Goal: Task Accomplishment & Management: Complete application form

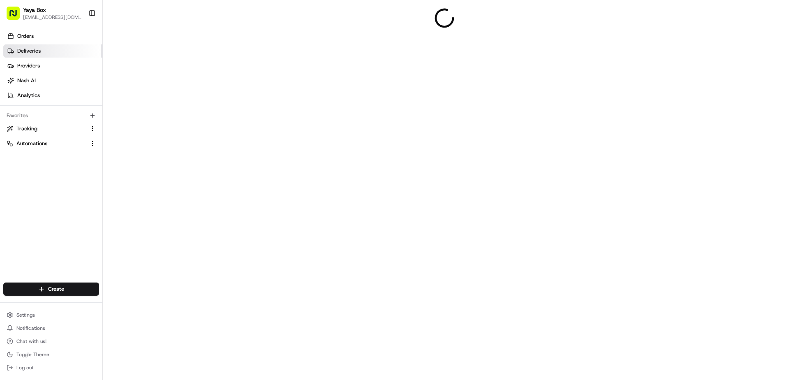
click at [35, 46] on link "Deliveries" at bounding box center [52, 50] width 99 height 13
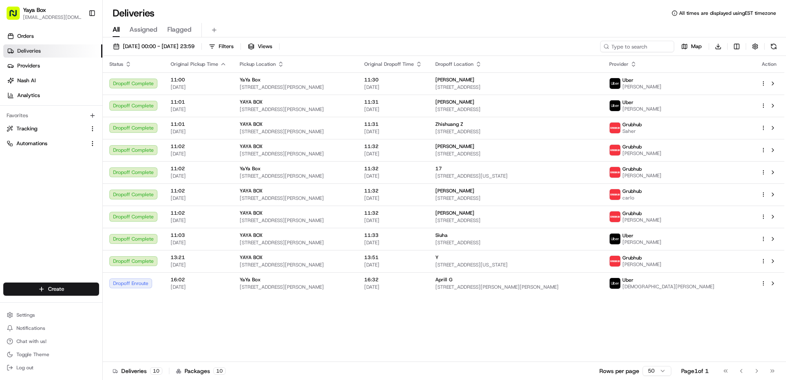
click at [156, 56] on div "[DATE] 00:00 - [DATE] 23:59 Filters Views Map Download" at bounding box center [444, 48] width 683 height 15
click at [153, 49] on span "[DATE] 00:00 - [DATE] 23:59" at bounding box center [159, 46] width 72 height 7
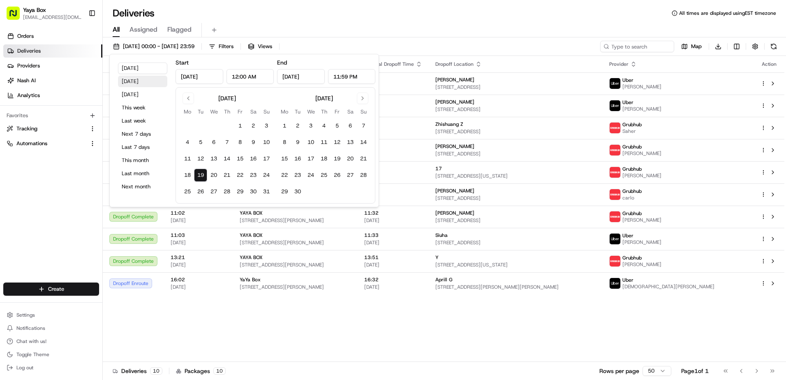
click at [135, 78] on button "Yesterday" at bounding box center [142, 82] width 49 height 12
type input "Aug 18, 2025"
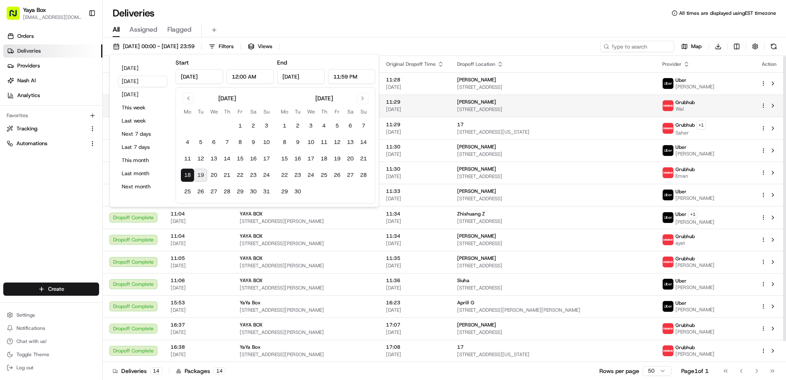
click at [480, 108] on span "1100 Ave at Port Imperial #732, Weehawken Township, NJ 07086, USA" at bounding box center [553, 109] width 192 height 7
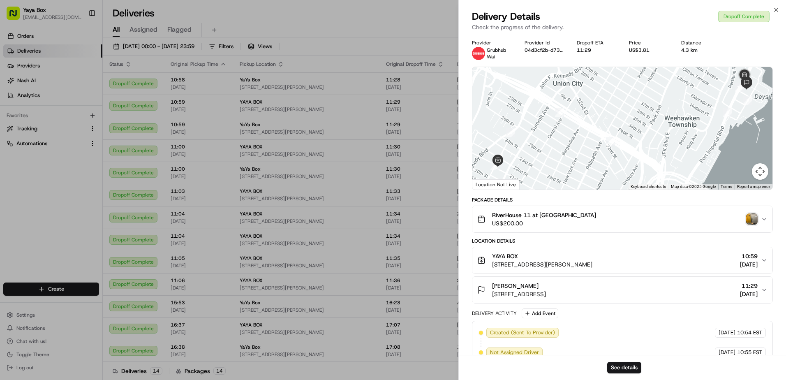
click at [652, 371] on div "See details" at bounding box center [622, 367] width 327 height 25
click at [624, 369] on button "See details" at bounding box center [624, 368] width 34 height 12
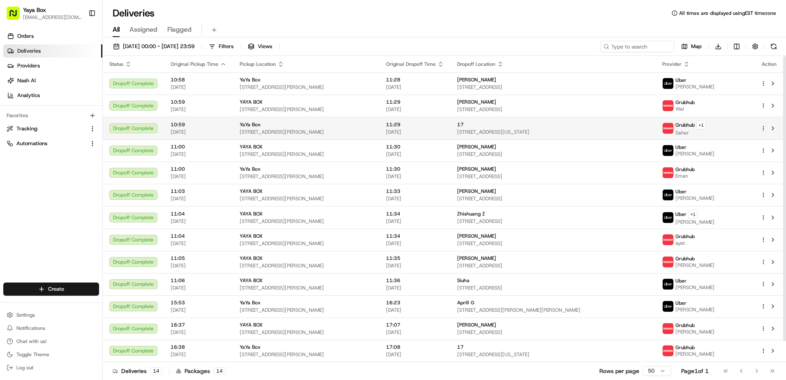
click at [444, 127] on span "11:29" at bounding box center [415, 124] width 58 height 7
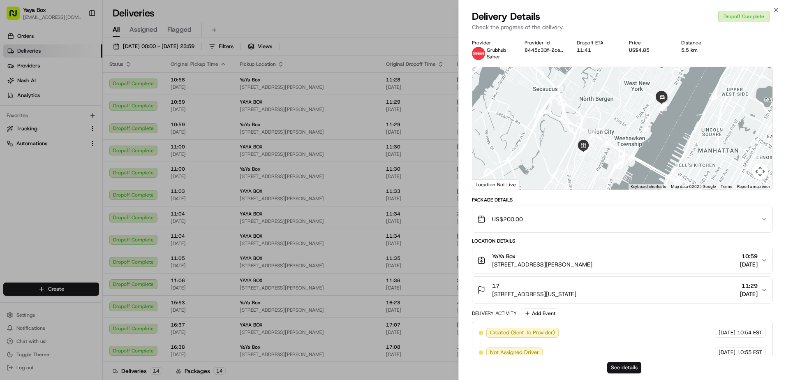
click at [636, 371] on button "See details" at bounding box center [624, 368] width 34 height 12
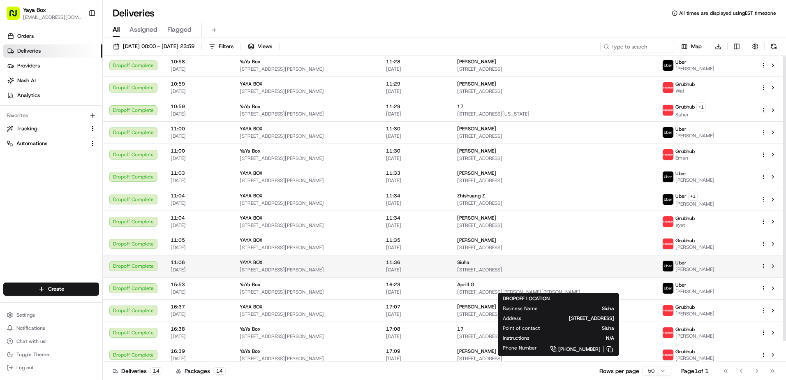
scroll to position [22, 0]
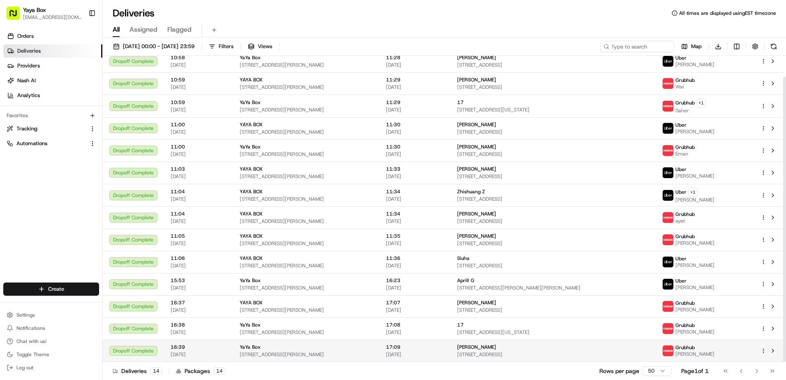
click at [470, 347] on span "[PERSON_NAME]" at bounding box center [476, 347] width 39 height 7
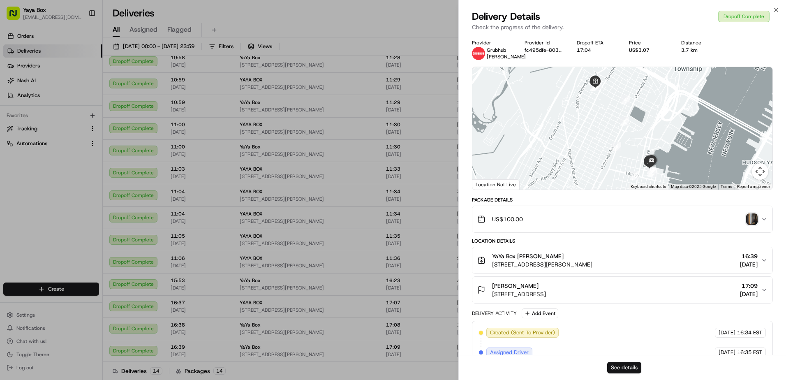
click at [616, 369] on button "See details" at bounding box center [624, 368] width 34 height 12
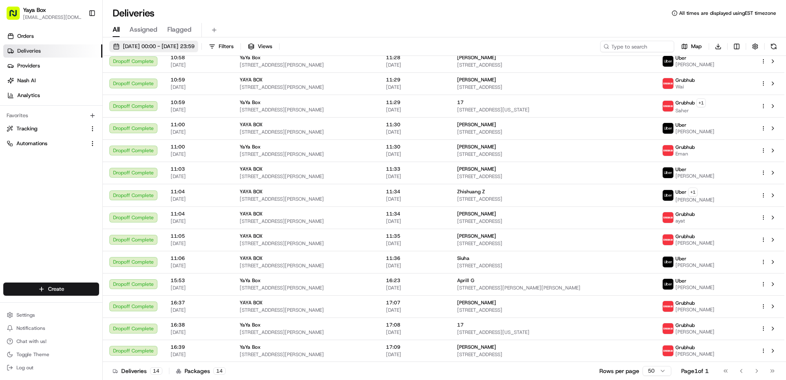
click at [185, 48] on span "18/08/2025 00:00 - 18/08/2025 23:59" at bounding box center [159, 46] width 72 height 7
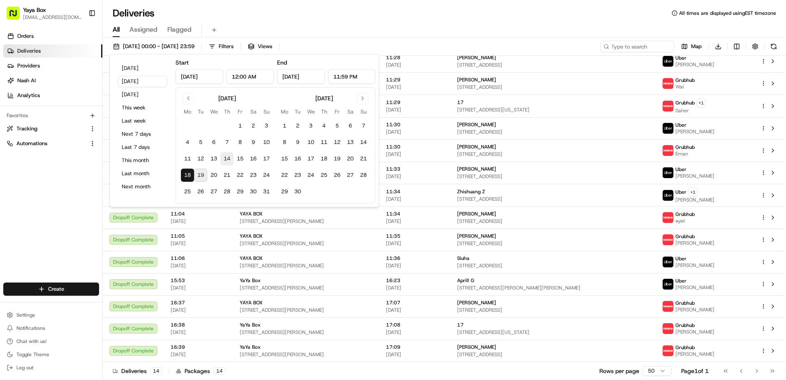
click at [230, 161] on button "14" at bounding box center [226, 158] width 13 height 13
type input "Aug 14, 2025"
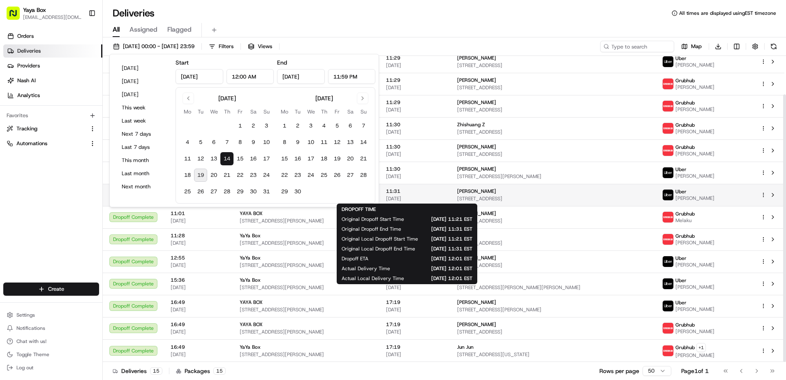
scroll to position [16, 0]
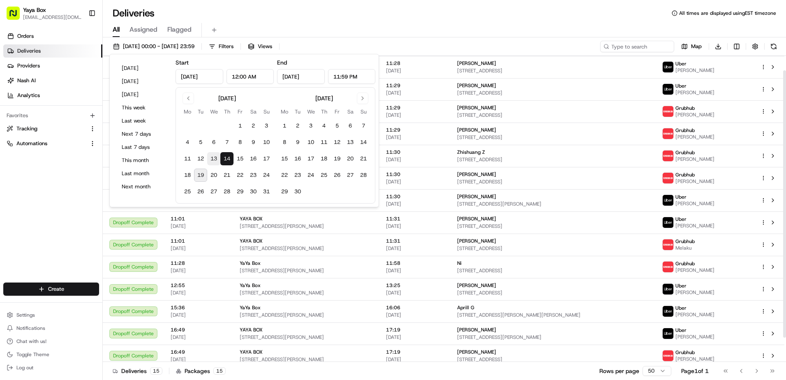
click at [216, 162] on button "13" at bounding box center [213, 158] width 13 height 13
type input "Aug 13, 2025"
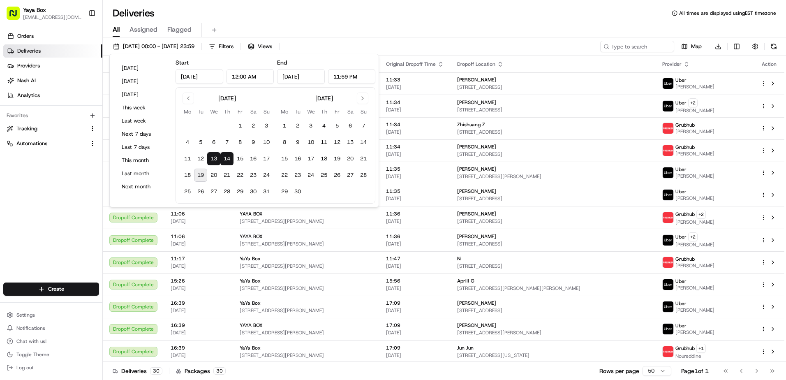
click at [215, 164] on button "13" at bounding box center [213, 158] width 13 height 13
type input "Aug 13, 2025"
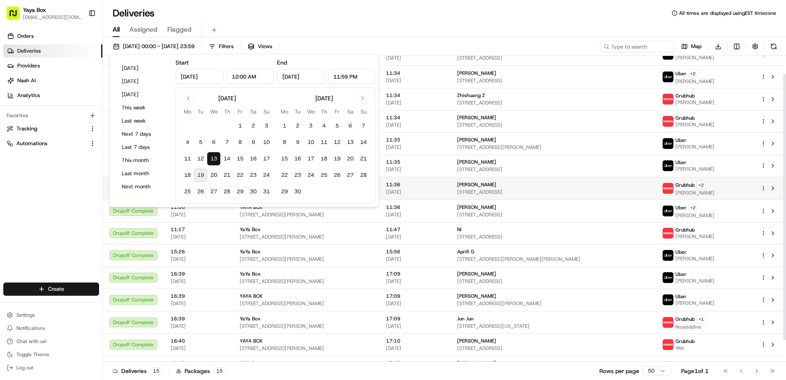
scroll to position [45, 0]
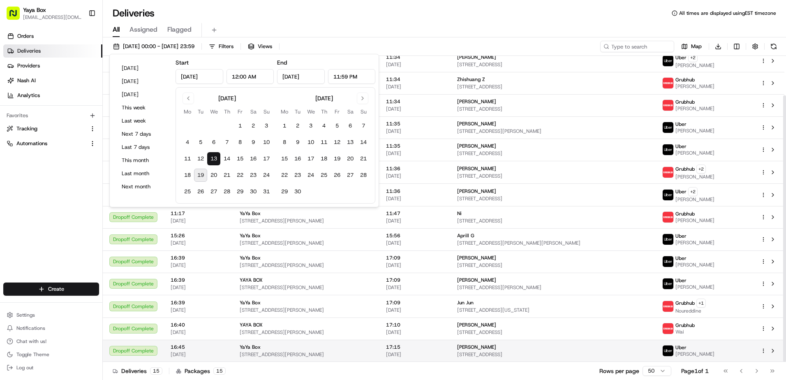
click at [486, 350] on div "[PERSON_NAME]" at bounding box center [553, 347] width 192 height 7
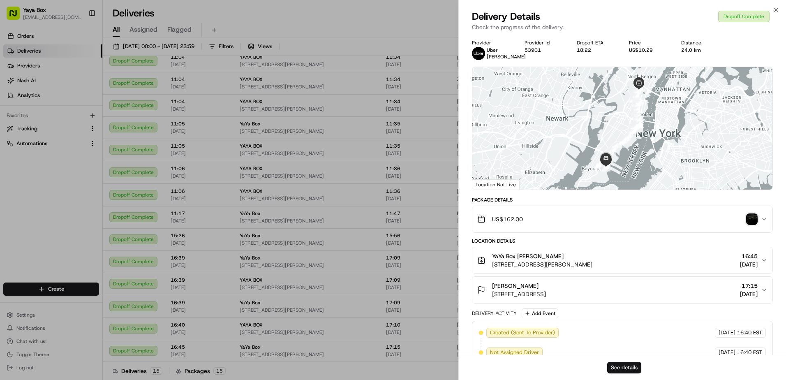
click at [622, 366] on button "See details" at bounding box center [624, 368] width 34 height 12
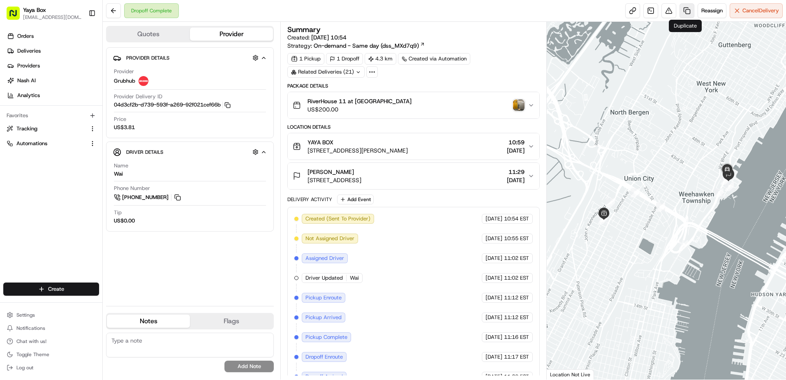
click at [687, 14] on link at bounding box center [687, 10] width 15 height 15
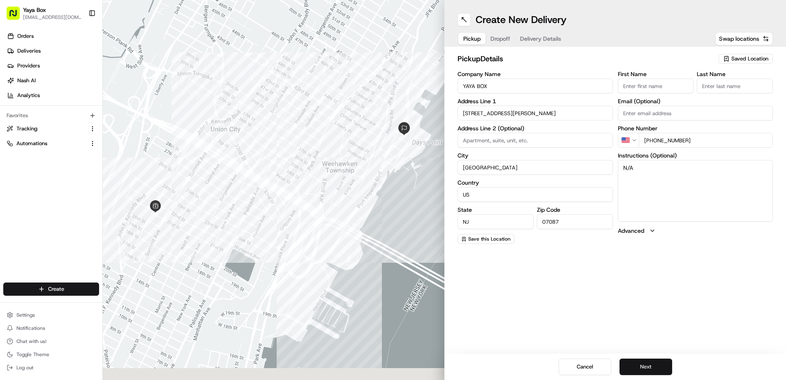
click at [652, 369] on button "Next" at bounding box center [646, 367] width 53 height 16
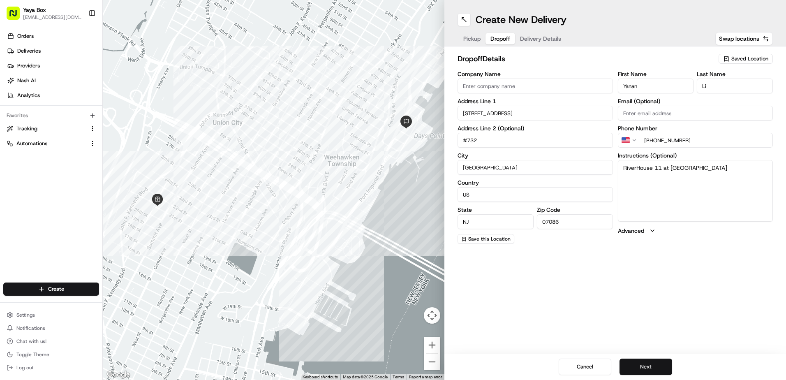
drag, startPoint x: 652, startPoint y: 369, endPoint x: 657, endPoint y: 359, distance: 11.2
click at [652, 369] on button "Next" at bounding box center [646, 367] width 53 height 16
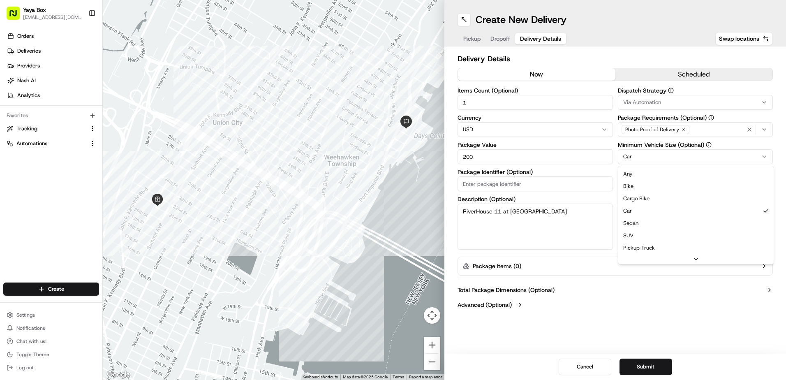
click at [624, 161] on html "Yaya Box yayaliciousjc@gmail.com Toggle Sidebar Orders Deliveries Providers Nas…" at bounding box center [393, 190] width 786 height 380
click at [636, 371] on button "Submit" at bounding box center [646, 367] width 53 height 16
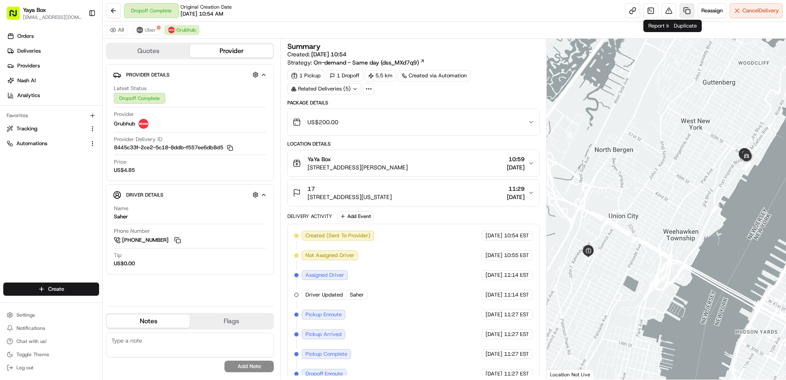
click at [680, 7] on link at bounding box center [687, 10] width 15 height 15
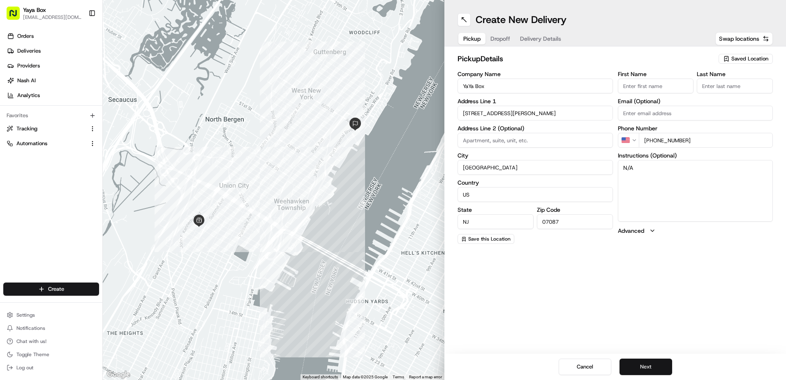
click at [626, 361] on button "Next" at bounding box center [646, 367] width 53 height 16
click at [628, 363] on button "Next" at bounding box center [646, 367] width 53 height 16
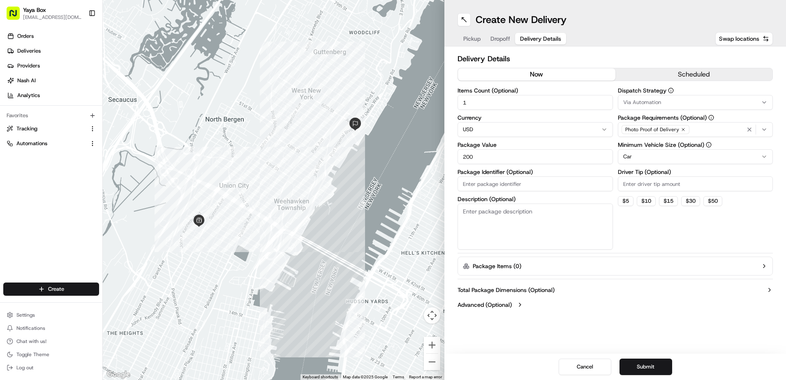
click at [633, 153] on html "Yaya Box yayaliciousjc@gmail.com Toggle Sidebar Orders Deliveries Providers Nas…" at bounding box center [393, 190] width 786 height 380
click at [639, 370] on button "Submit" at bounding box center [646, 367] width 53 height 16
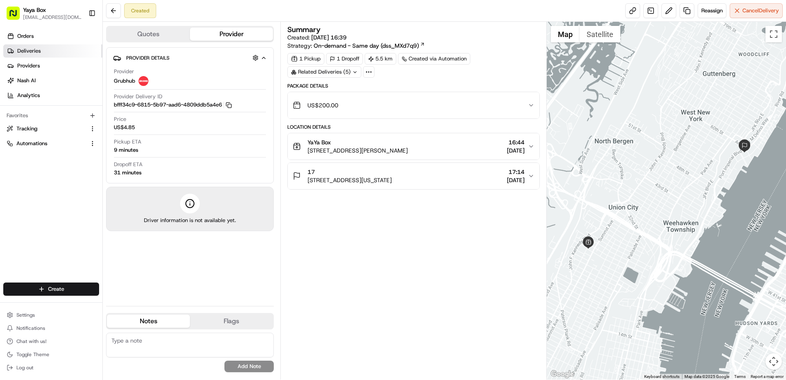
click at [54, 57] on link "Deliveries" at bounding box center [52, 50] width 99 height 13
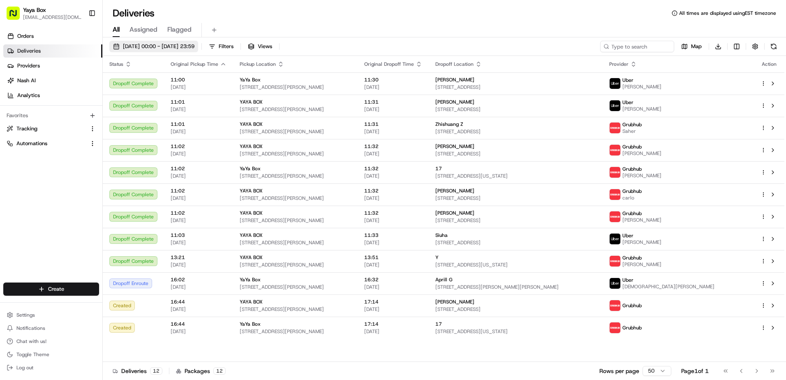
click at [175, 49] on span "19/08/2025 00:00 - 19/08/2025 23:59" at bounding box center [159, 46] width 72 height 7
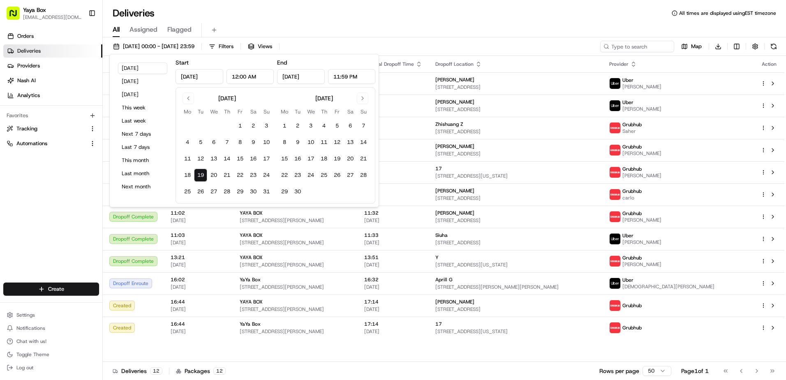
click at [155, 75] on div "Today Yesterday Tomorrow This week Last week Next 7 days Last 7 days This month…" at bounding box center [142, 131] width 59 height 146
click at [156, 79] on button "Yesterday" at bounding box center [142, 82] width 49 height 12
type input "Aug 18, 2025"
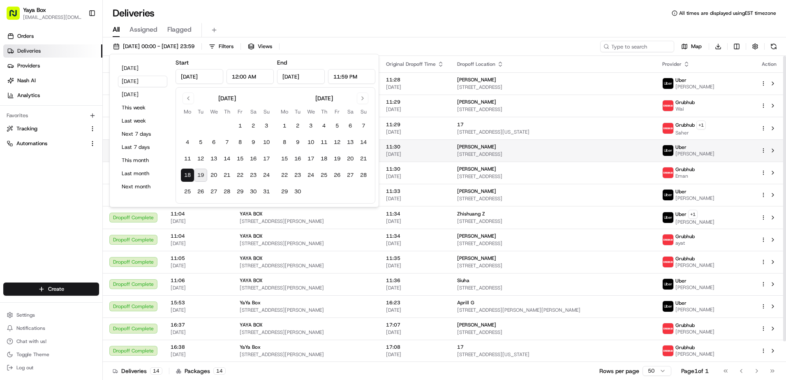
click at [458, 156] on td "Yijin Guo 491 Jersey Ave, Fairview, NJ 07022, USA" at bounding box center [553, 150] width 205 height 22
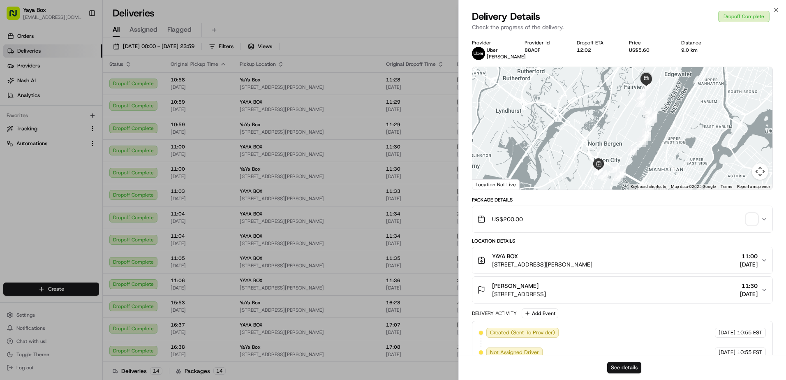
click at [625, 363] on button "See details" at bounding box center [624, 368] width 34 height 12
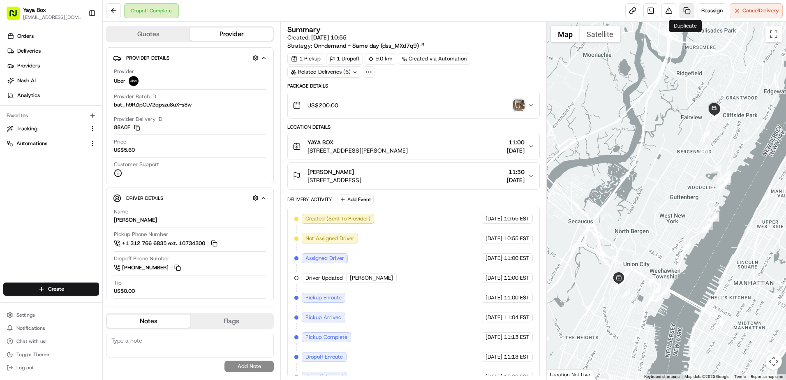
click at [684, 12] on link at bounding box center [687, 10] width 15 height 15
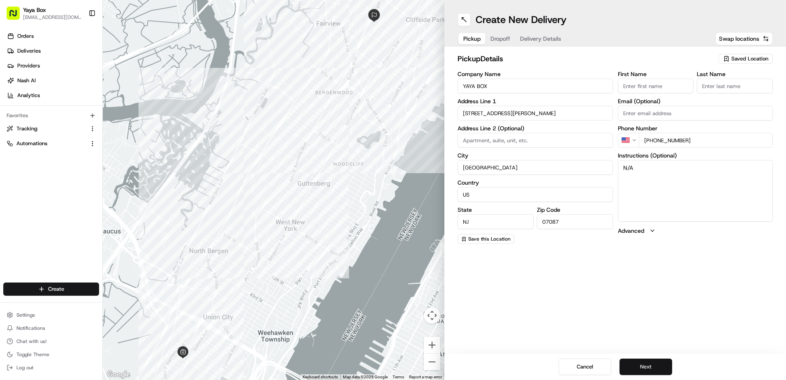
click at [659, 365] on button "Next" at bounding box center [646, 367] width 53 height 16
click at [670, 144] on input "+1 917 216 4865" at bounding box center [706, 140] width 134 height 15
drag, startPoint x: 650, startPoint y: 138, endPoint x: 728, endPoint y: 147, distance: 78.2
click at [727, 147] on input "+1 917 216 4865" at bounding box center [706, 140] width 134 height 15
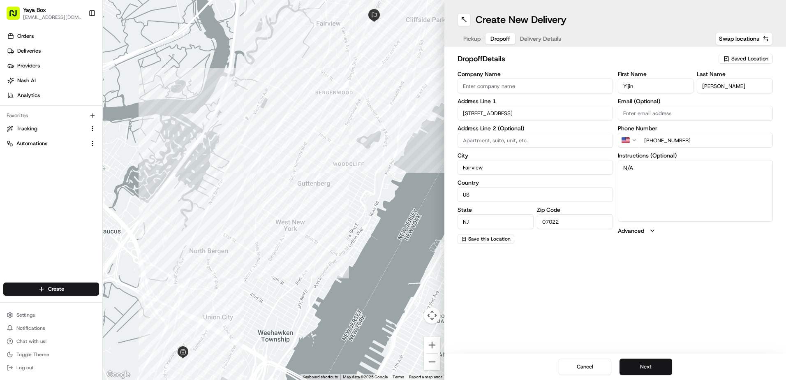
type input "+1 517 488 2162"
click at [640, 370] on button "Next" at bounding box center [646, 367] width 53 height 16
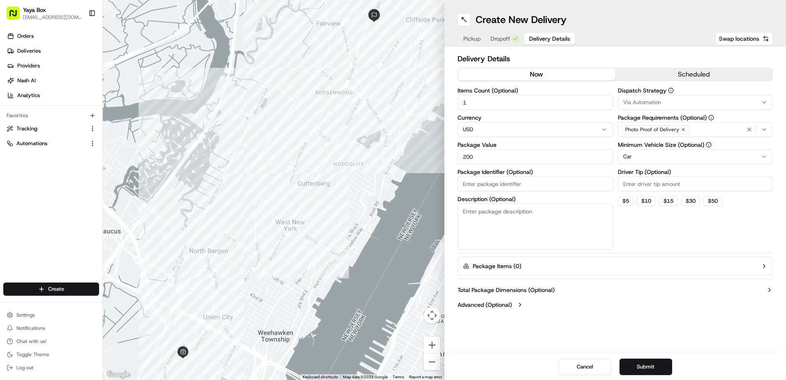
click at [633, 164] on div "Dispatch Strategy Via Automation Package Requirements (Optional) Photo Proof of…" at bounding box center [695, 169] width 155 height 162
click at [634, 161] on html "Yaya Box yayaliciousjc@gmail.com Toggle Sidebar Orders Deliveries Providers Nas…" at bounding box center [393, 190] width 786 height 380
click at [636, 157] on html "Yaya Box yayaliciousjc@gmail.com Toggle Sidebar Orders Deliveries Providers Nas…" at bounding box center [393, 190] width 786 height 380
click at [639, 360] on button "Submit" at bounding box center [646, 367] width 53 height 16
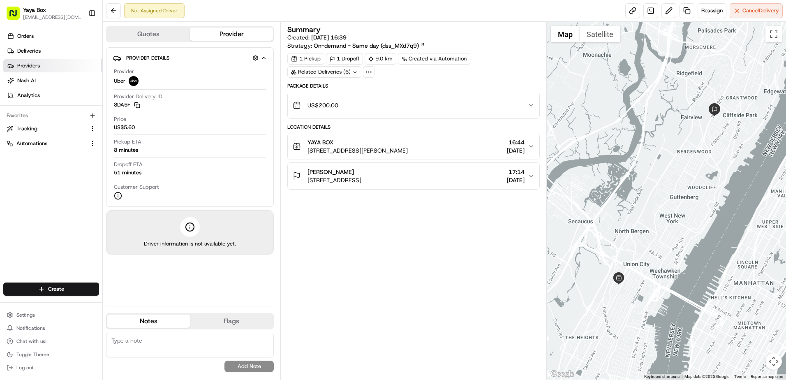
click at [68, 59] on link "Providers" at bounding box center [52, 65] width 99 height 13
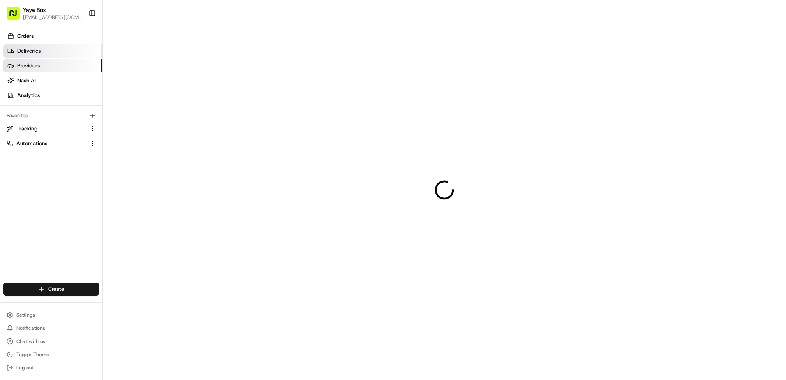
click at [67, 54] on link "Deliveries" at bounding box center [52, 50] width 99 height 13
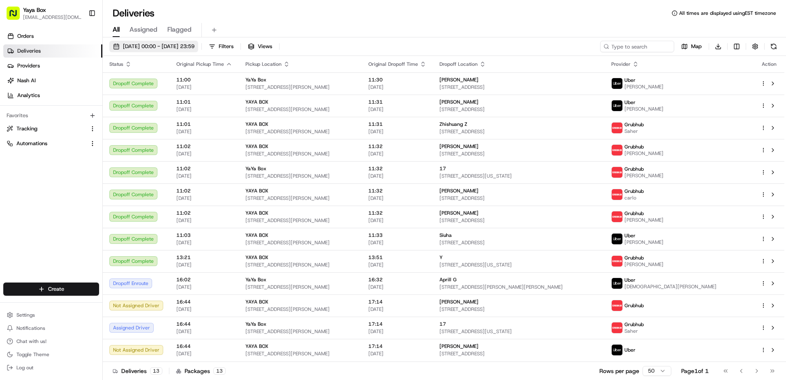
click at [146, 49] on span "[DATE] 00:00 - [DATE] 23:59" at bounding box center [159, 46] width 72 height 7
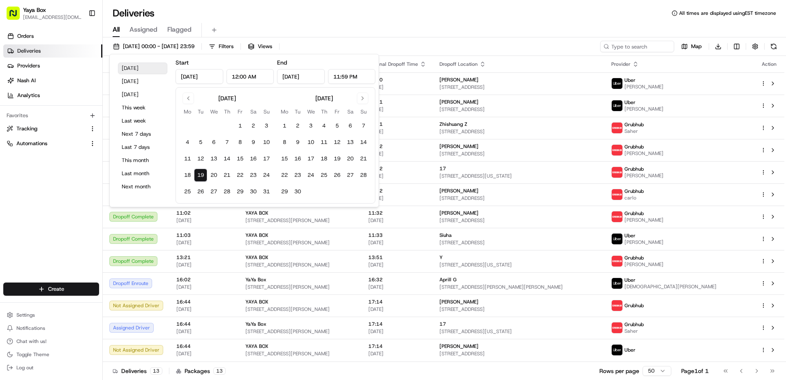
click at [146, 65] on button "Today" at bounding box center [142, 68] width 49 height 12
click at [60, 164] on div "Orders Deliveries Providers Nash AI Analytics Favorites Tracking Automations" at bounding box center [51, 156] width 102 height 261
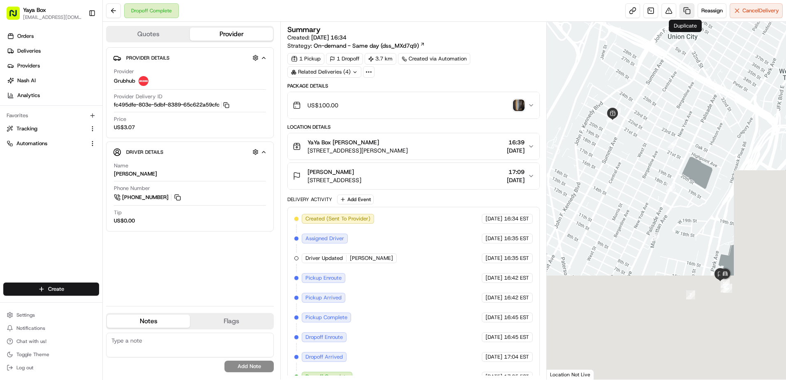
click at [686, 12] on link at bounding box center [687, 10] width 15 height 15
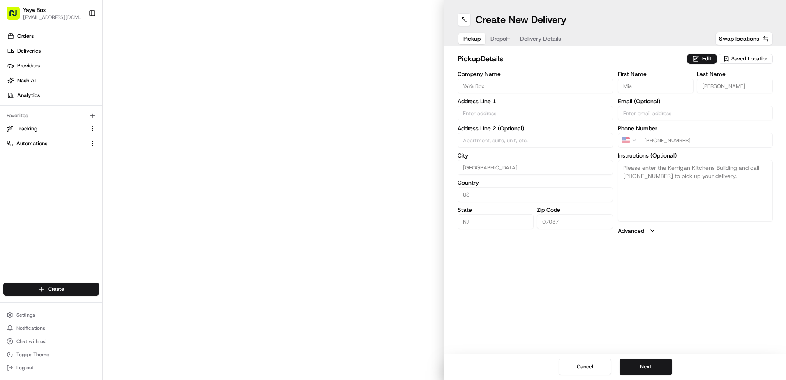
type input "[STREET_ADDRESS][PERSON_NAME]"
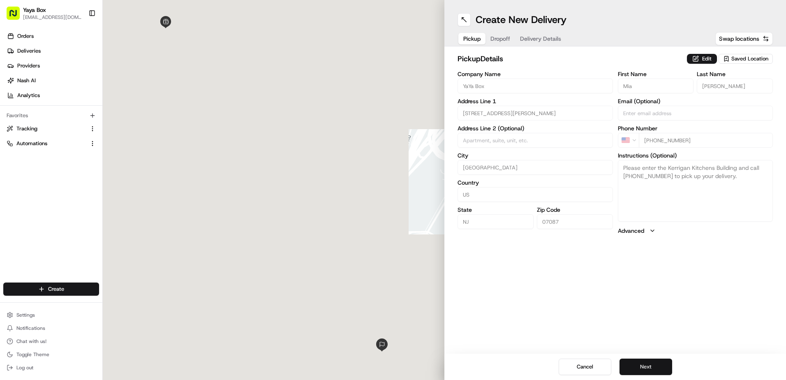
click at [655, 367] on button "Next" at bounding box center [646, 367] width 53 height 16
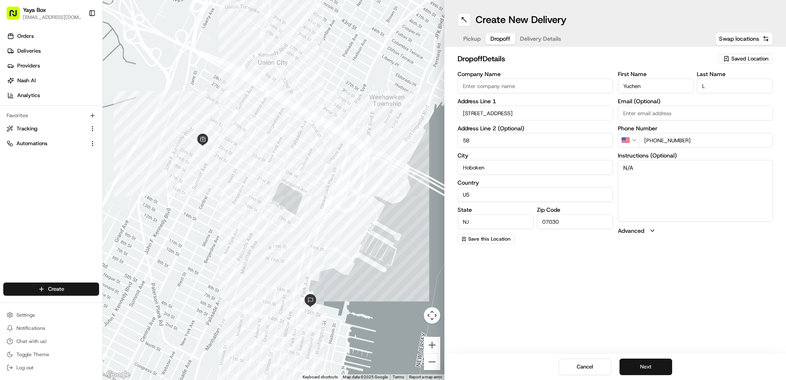
click at [653, 367] on button "Next" at bounding box center [646, 367] width 53 height 16
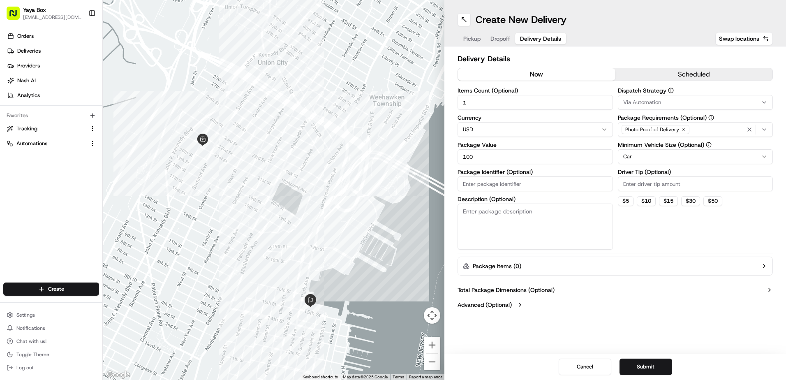
click at [623, 162] on html "Yaya Box [EMAIL_ADDRESS][DOMAIN_NAME] Toggle Sidebar Orders Deliveries Provider…" at bounding box center [393, 190] width 786 height 380
drag, startPoint x: 484, startPoint y: 154, endPoint x: 307, endPoint y: 157, distance: 176.8
click at [334, 157] on div "← Move left → Move right ↑ Move up ↓ Move down + Zoom in - Zoom out Home Jump l…" at bounding box center [444, 190] width 683 height 380
type input "200"
click at [632, 359] on button "Submit" at bounding box center [646, 367] width 53 height 16
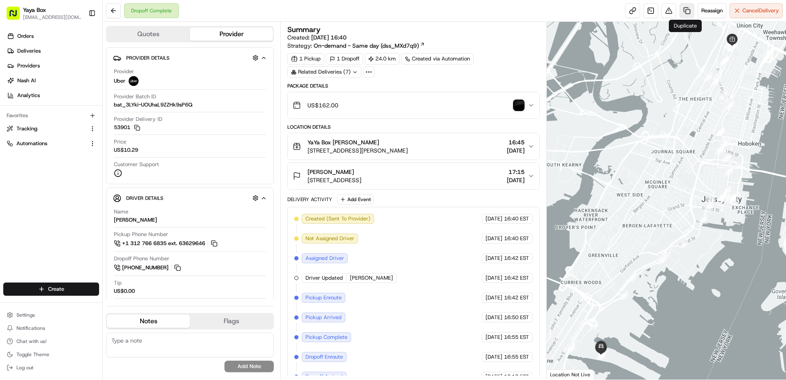
click at [683, 15] on link at bounding box center [687, 10] width 15 height 15
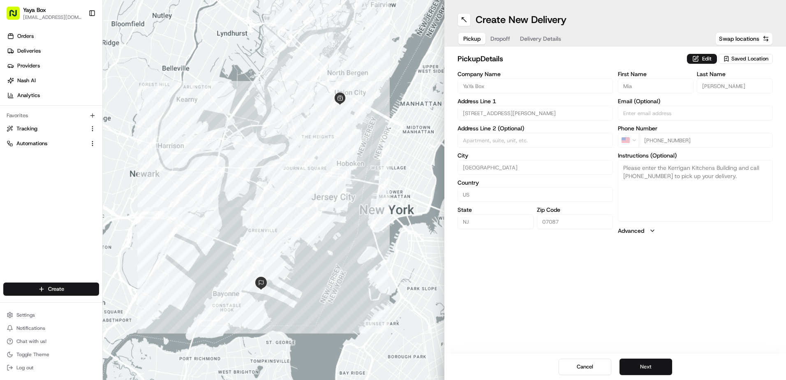
click at [641, 372] on button "Next" at bounding box center [646, 367] width 53 height 16
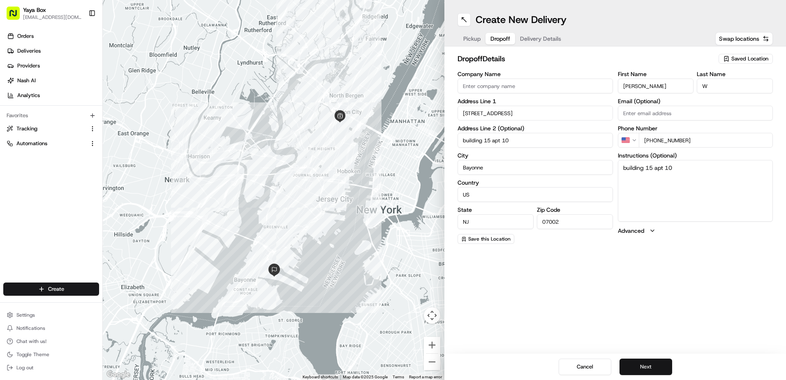
click at [639, 368] on button "Next" at bounding box center [646, 367] width 53 height 16
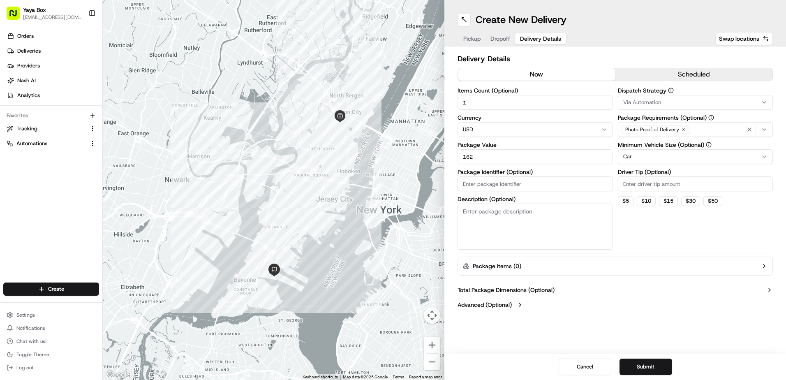
click at [632, 159] on html "Yaya Box [EMAIL_ADDRESS][DOMAIN_NAME] Toggle Sidebar Orders Deliveries Provider…" at bounding box center [393, 190] width 786 height 380
click at [497, 153] on input "162" at bounding box center [535, 156] width 155 height 15
type input "200"
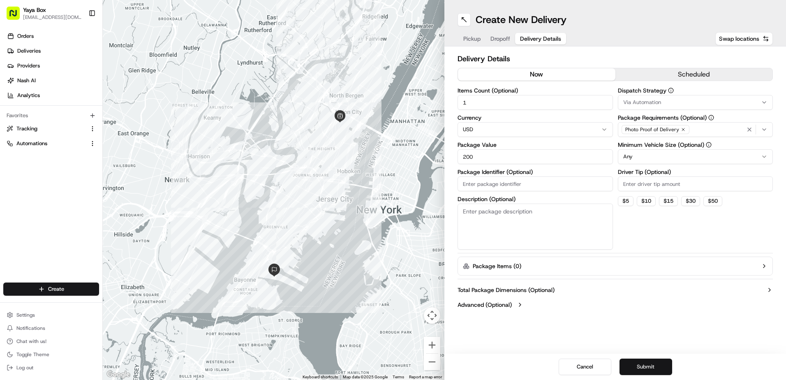
click at [635, 359] on button "Submit" at bounding box center [646, 367] width 53 height 16
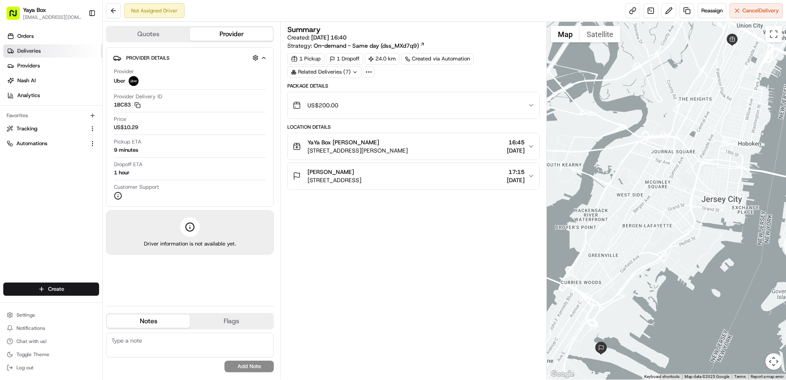
click at [30, 50] on span "Deliveries" at bounding box center [28, 50] width 23 height 7
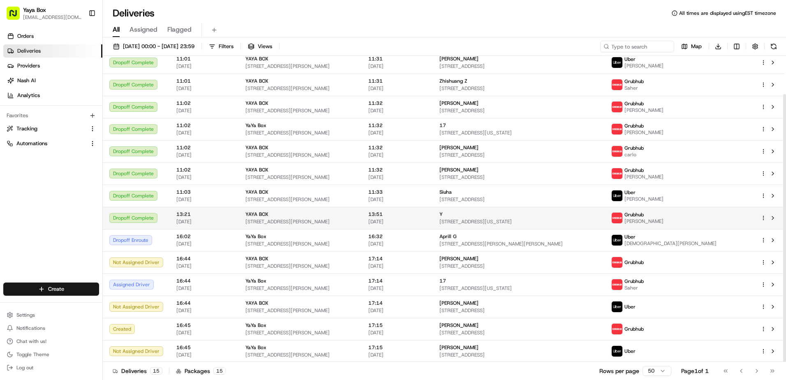
scroll to position [44, 0]
